Goal: Find specific page/section: Find specific page/section

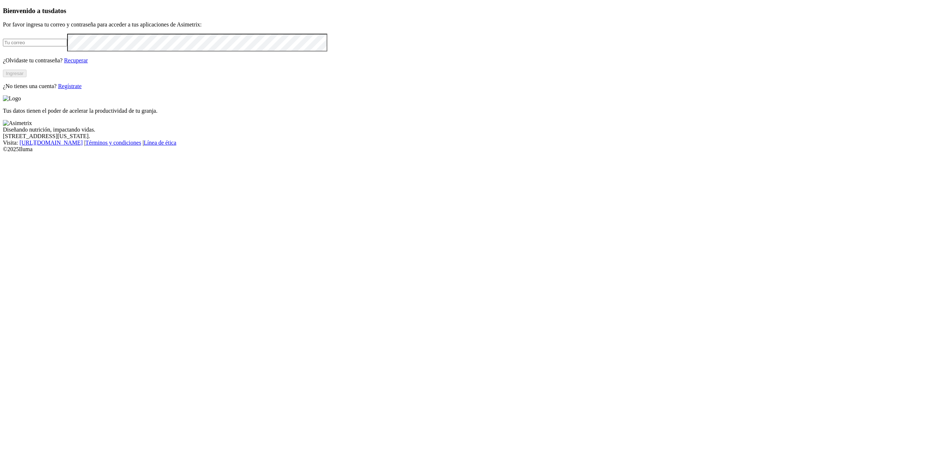
type input "[PERSON_NAME][EMAIL_ADDRESS][PERSON_NAME][DOMAIN_NAME]"
click at [26, 77] on button "Ingresar" at bounding box center [15, 74] width 24 height 8
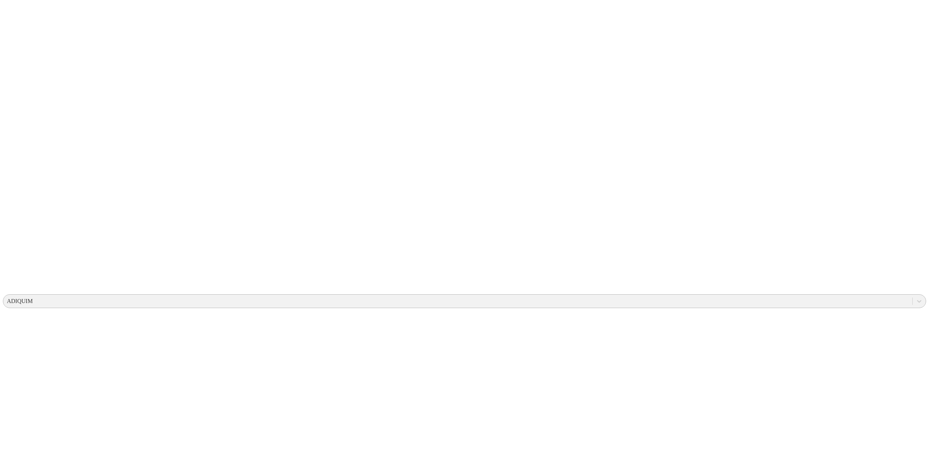
click at [33, 298] on div "ADIQUIM" at bounding box center [20, 301] width 26 height 7
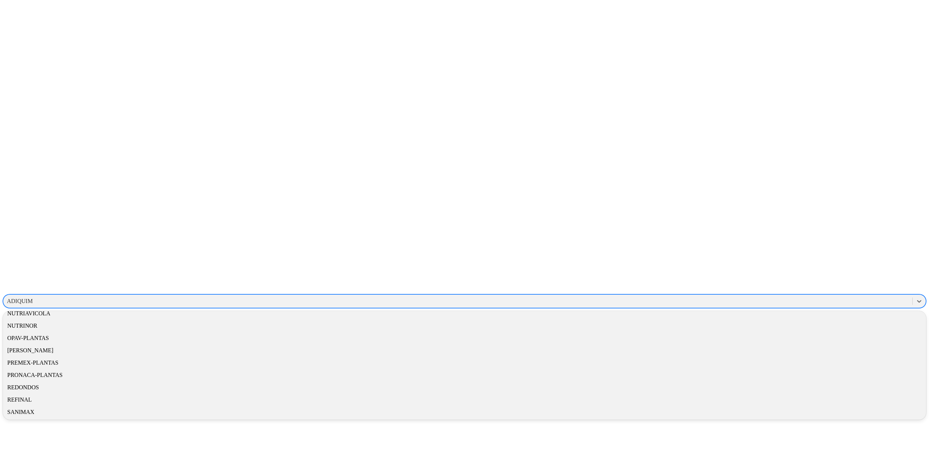
scroll to position [387, 0]
click at [829, 345] on div "[PERSON_NAME]" at bounding box center [464, 351] width 923 height 12
